Goal: Navigation & Orientation: Find specific page/section

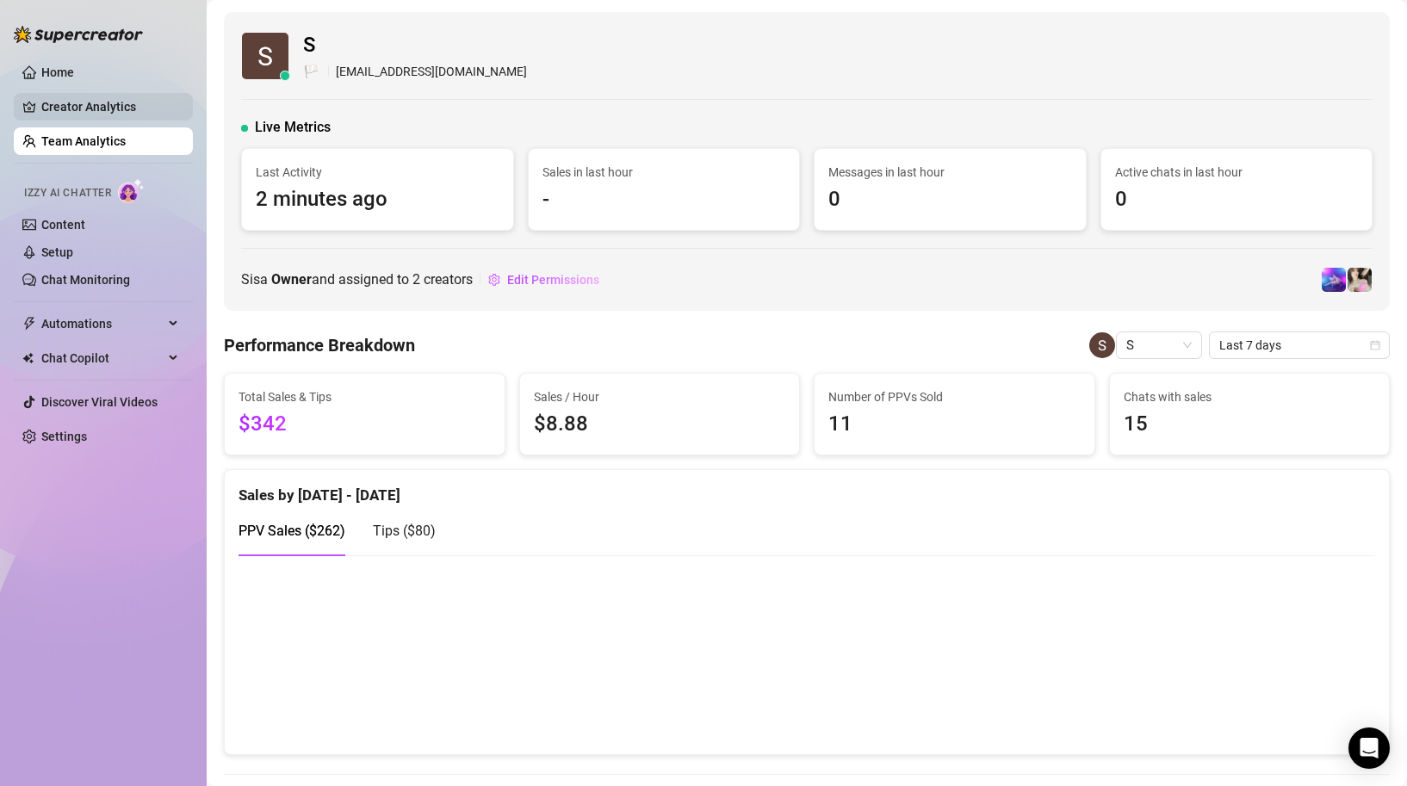
click at [118, 111] on link "Creator Analytics" at bounding box center [110, 107] width 138 height 28
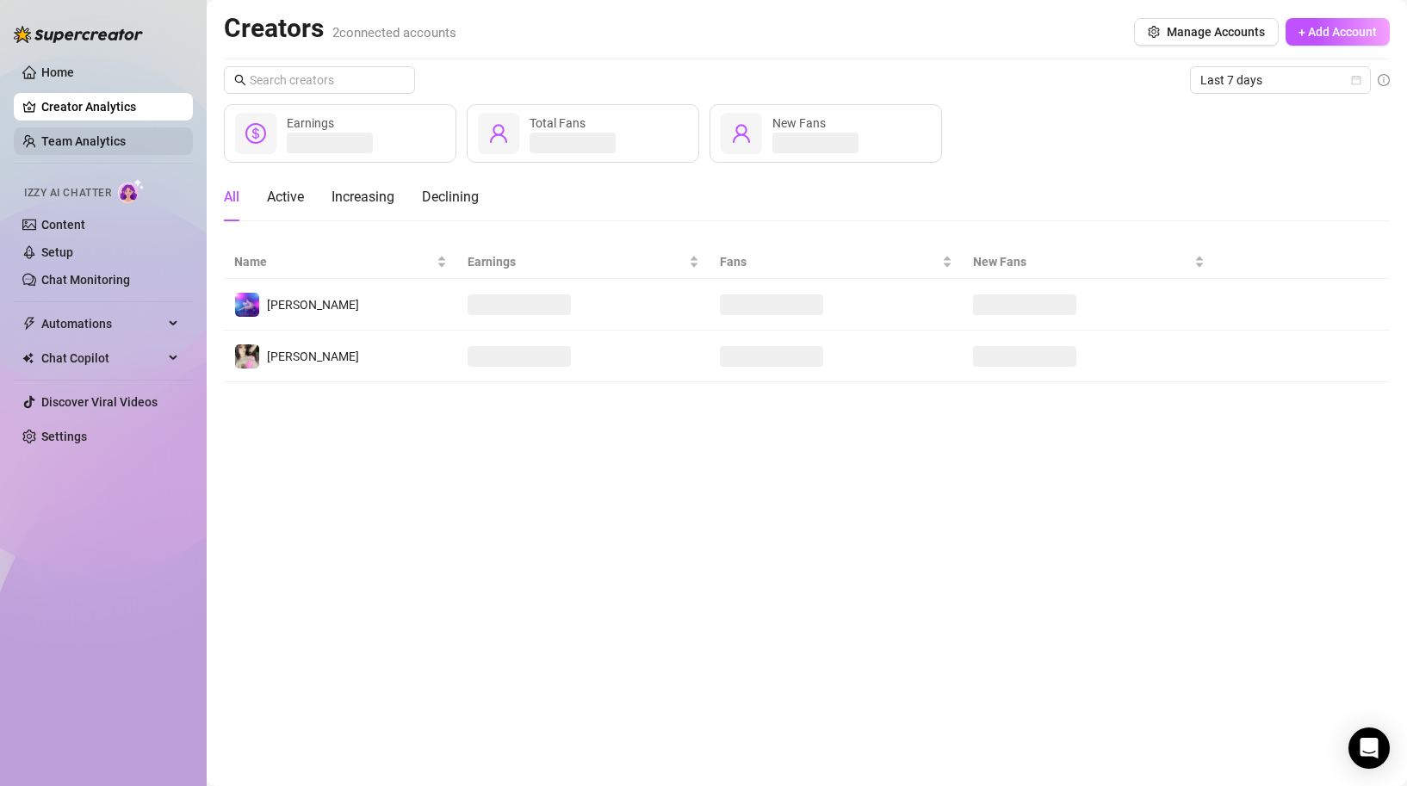
click at [94, 141] on link "Team Analytics" at bounding box center [83, 141] width 84 height 14
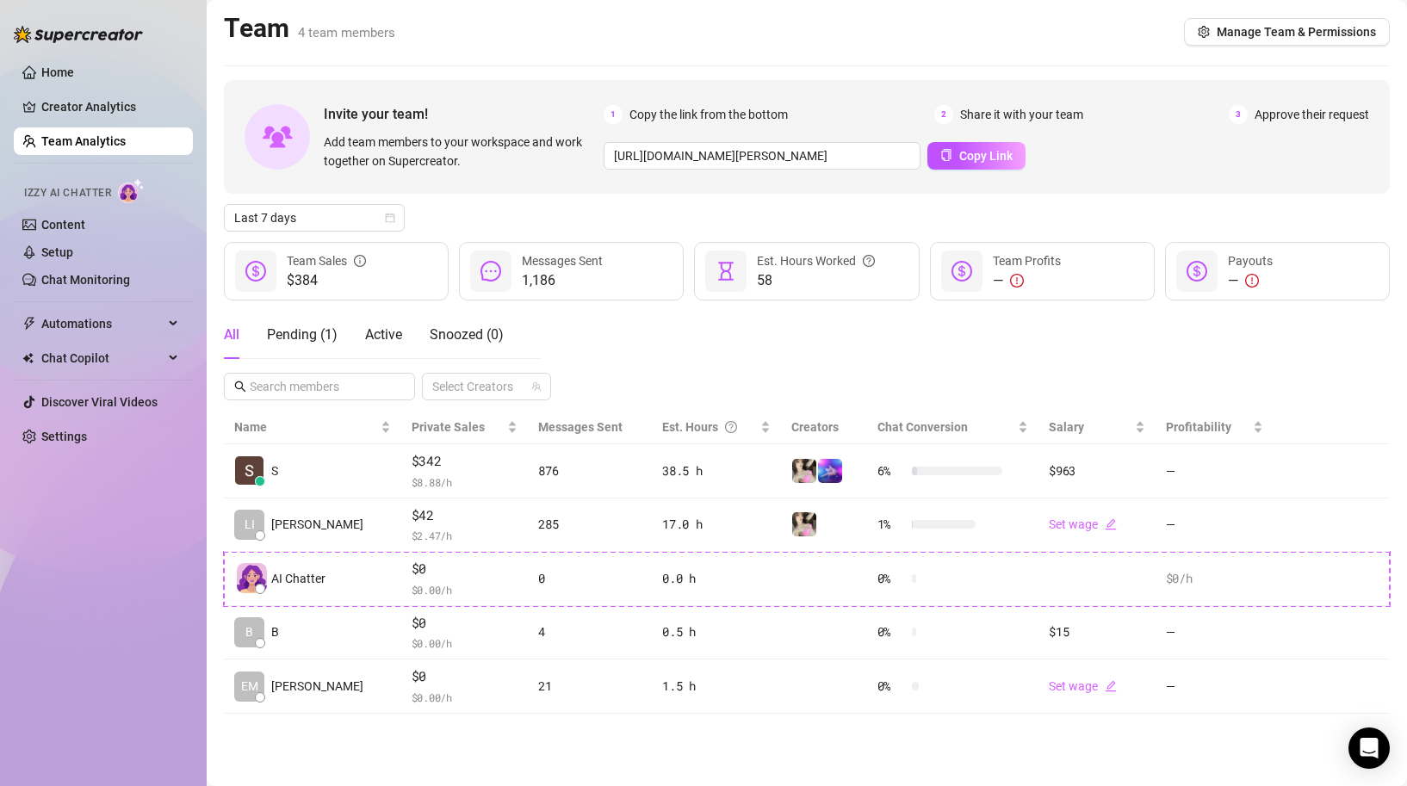
click at [927, 330] on div "All Pending ( 1 ) Active Snoozed ( 0 ) Select Creators" at bounding box center [807, 356] width 1166 height 90
